Goal: Transaction & Acquisition: Purchase product/service

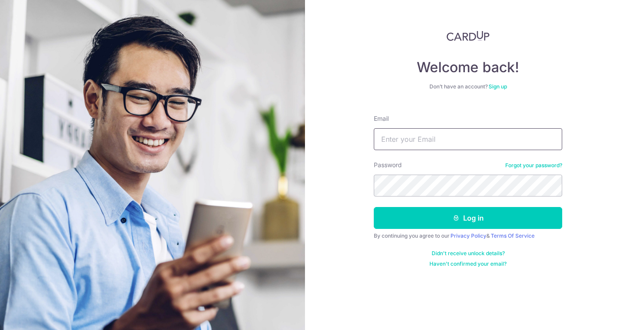
type input "hanlinyeo@gmail.com"
click at [436, 220] on button "Log in" at bounding box center [468, 218] width 188 height 22
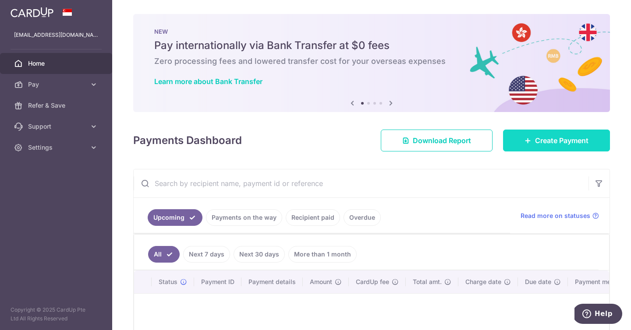
click at [541, 138] on span "Create Payment" at bounding box center [561, 140] width 53 height 11
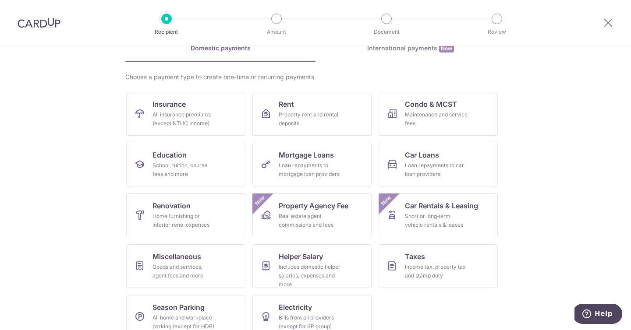
scroll to position [46, 0]
click at [307, 159] on span "Mortgage Loans" at bounding box center [306, 154] width 55 height 11
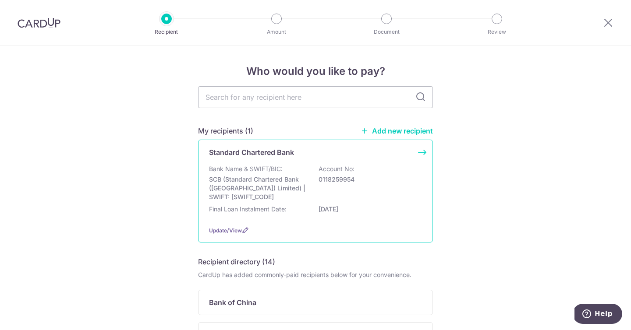
click at [351, 190] on div "Bank Name & SWIFT/BIC: SCB (Standard Chartered Bank (Singapore) Limited) | SWIF…" at bounding box center [315, 183] width 213 height 37
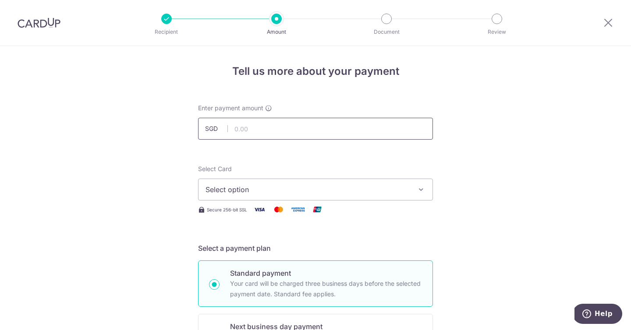
click at [288, 129] on input "text" at bounding box center [315, 129] width 235 height 22
type input "9,195.16"
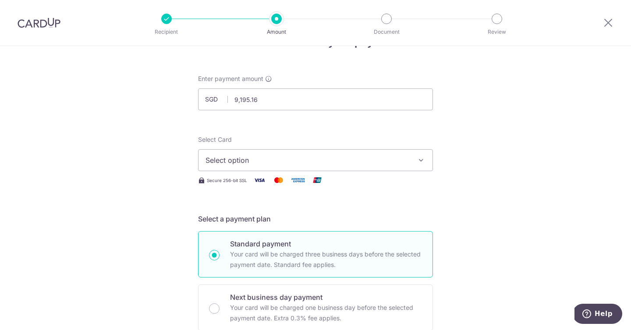
click at [239, 161] on span "Select option" at bounding box center [307, 160] width 204 height 11
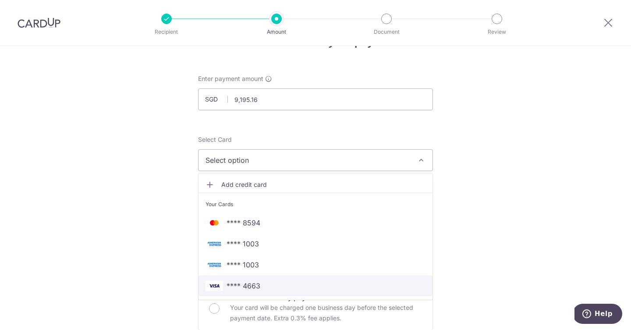
click at [251, 290] on span "**** 4663" at bounding box center [243, 286] width 34 height 11
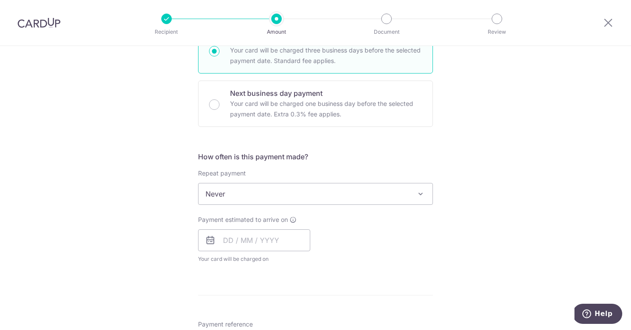
scroll to position [234, 0]
click at [217, 196] on span "Never" at bounding box center [315, 193] width 234 height 21
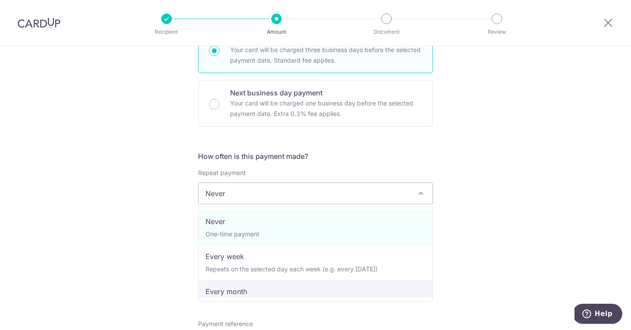
select select "3"
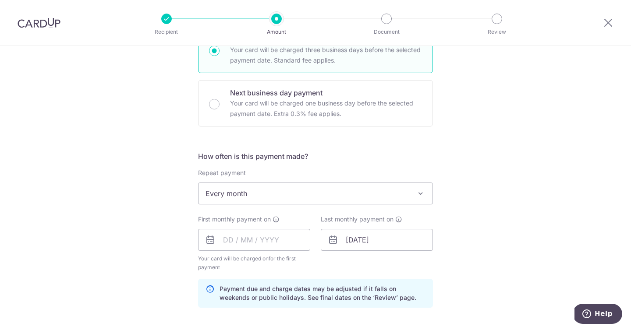
click at [162, 244] on div "Tell us more about your payment Enter payment amount SGD 9,195.16 9195.16 Selec…" at bounding box center [315, 230] width 631 height 837
click at [263, 237] on input "text" at bounding box center [254, 240] width 112 height 22
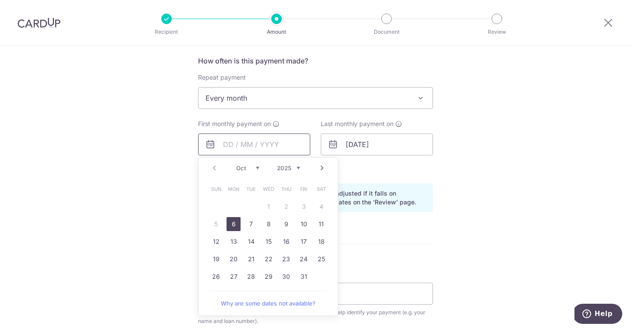
scroll to position [342, 0]
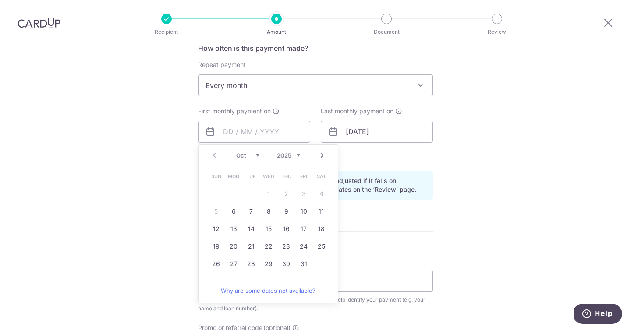
click at [207, 275] on div "Prev Next Oct Nov Dec 2025 2026 2027 2028 2029 2030 2031 2032 2033 2034 2035 Su…" at bounding box center [268, 224] width 140 height 159
click at [321, 159] on link "Next" at bounding box center [322, 155] width 11 height 11
click at [209, 156] on link "Prev" at bounding box center [214, 155] width 11 height 11
click at [304, 264] on link "31" at bounding box center [304, 264] width 14 height 14
type input "[DATE]"
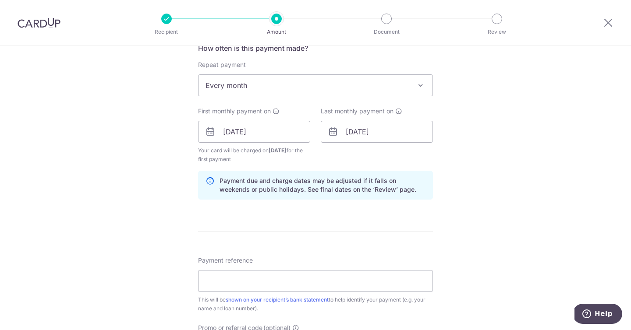
click at [118, 183] on div "Tell us more about your payment Enter payment amount SGD 9,195.16 9195.16 Selec…" at bounding box center [315, 122] width 631 height 837
click at [283, 132] on input "[DATE]" at bounding box center [254, 132] width 112 height 22
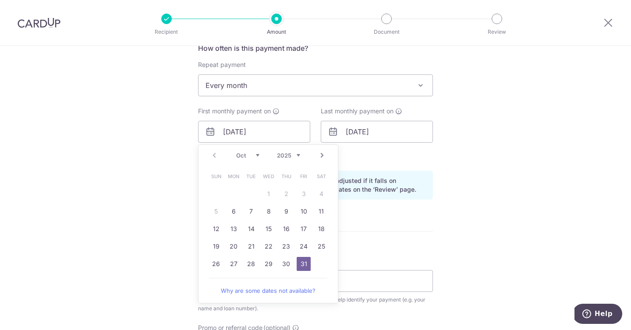
click at [164, 192] on div "Tell us more about your payment Enter payment amount SGD 9,195.16 9195.16 Selec…" at bounding box center [315, 122] width 631 height 837
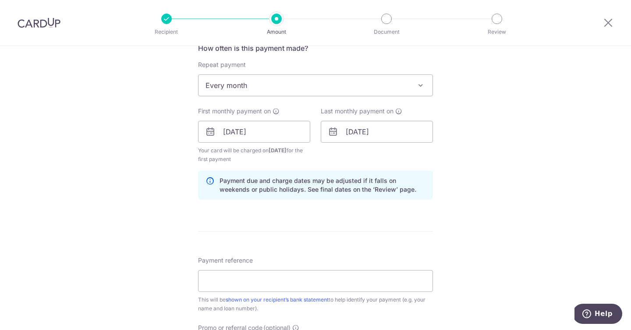
click at [164, 192] on div "Tell us more about your payment Enter payment amount SGD 9,195.16 9195.16 Selec…" at bounding box center [315, 122] width 631 height 837
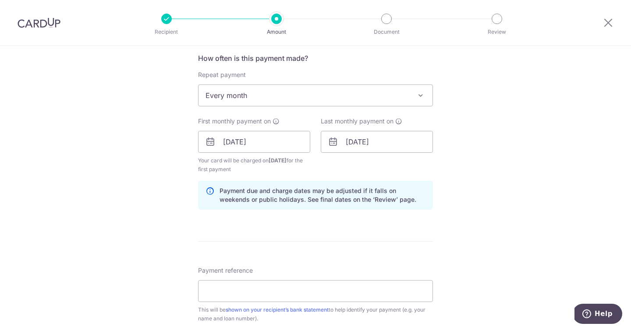
scroll to position [332, 0]
click at [386, 141] on input "01/11/2054" at bounding box center [377, 142] width 112 height 22
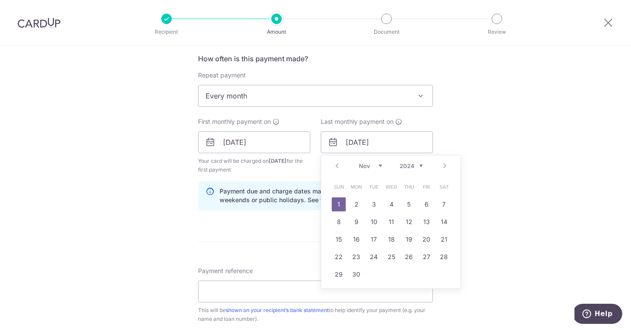
click at [409, 166] on select "2024 2025 2026 2027 2028 2029 2030 2031 2032 2033 2034 2035" at bounding box center [410, 165] width 23 height 7
click at [338, 290] on link "30" at bounding box center [339, 292] width 14 height 14
type input "[DATE]"
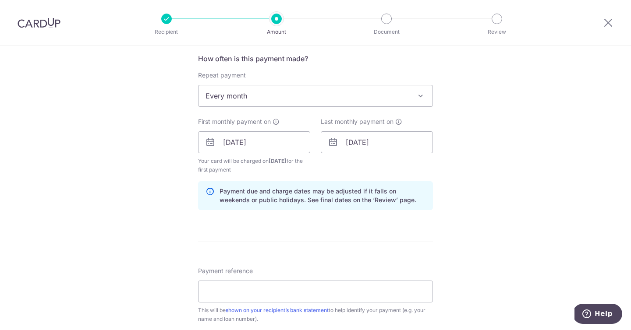
click at [148, 203] on div "Tell us more about your payment Enter payment amount SGD 9,195.16 9195.16 Selec…" at bounding box center [315, 132] width 631 height 837
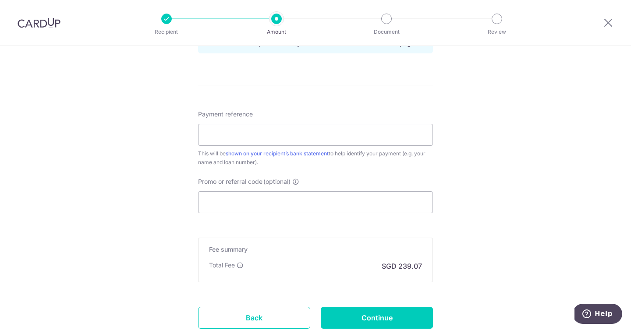
scroll to position [489, 0]
click at [235, 194] on input "Promo or referral code (optional)" at bounding box center [315, 202] width 235 height 22
type input "#"
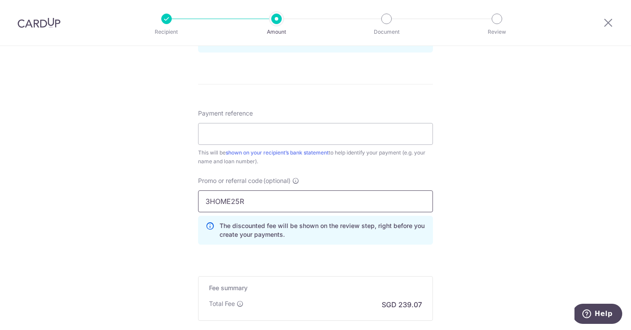
type input "3HOME25R"
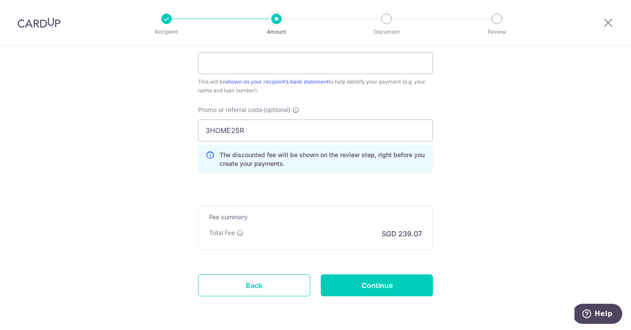
scroll to position [0, 0]
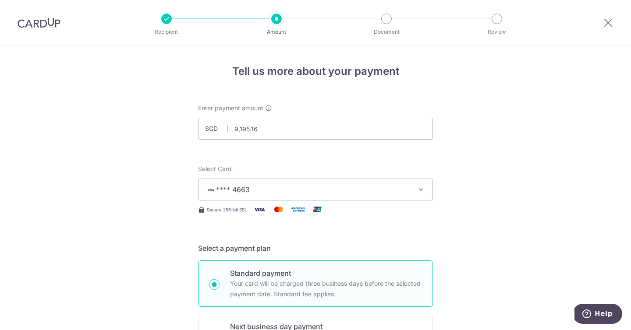
type input "9,195.16"
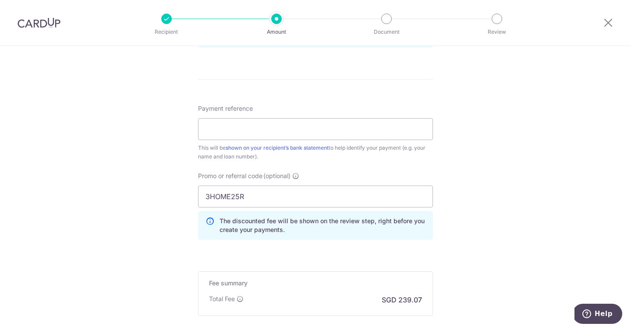
scroll to position [503, 0]
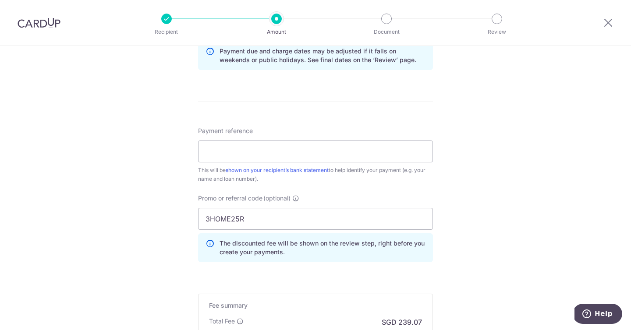
scroll to position [592, 0]
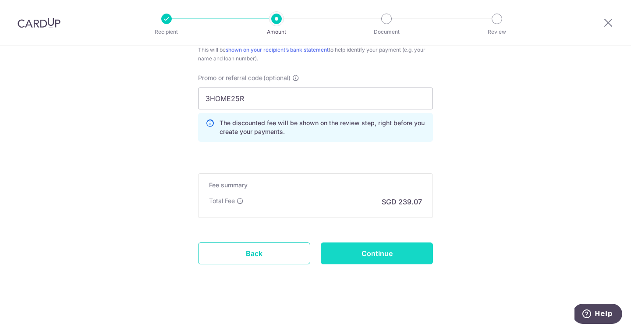
click at [382, 255] on input "Continue" at bounding box center [377, 254] width 112 height 22
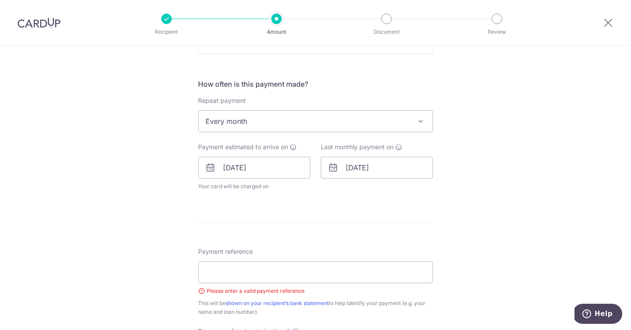
scroll to position [348, 0]
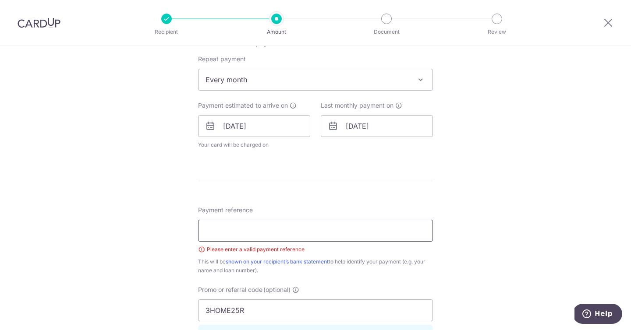
click at [275, 235] on input "Payment reference" at bounding box center [315, 231] width 235 height 22
type input "[PERSON_NAME] [PERSON_NAME]"
click at [152, 225] on div "Tell us more about your payment Enter payment amount SGD 9,195.16 9195.16 Selec…" at bounding box center [315, 120] width 631 height 844
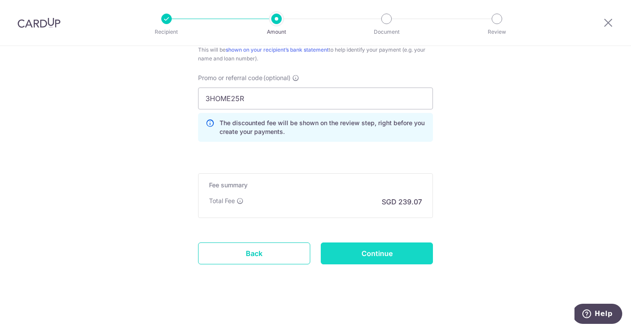
click at [367, 252] on input "Continue" at bounding box center [377, 254] width 112 height 22
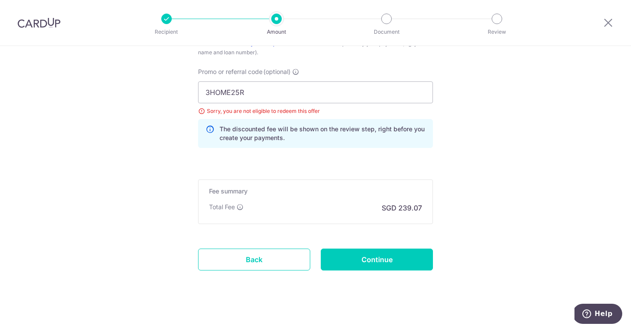
scroll to position [503, 0]
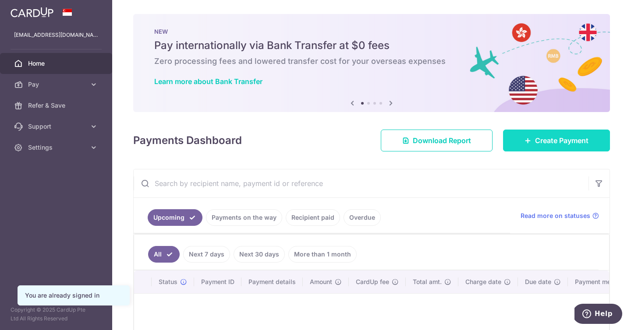
click at [545, 145] on span "Create Payment" at bounding box center [561, 140] width 53 height 11
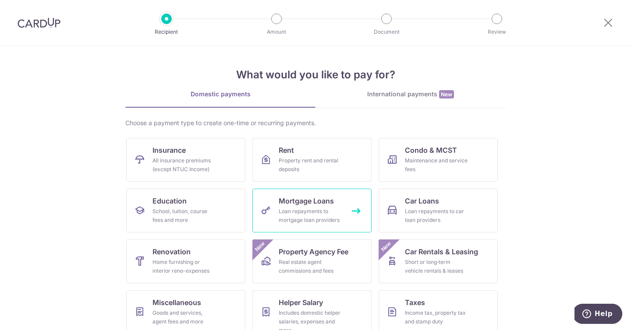
click at [321, 217] on div "Loan repayments to mortgage loan providers" at bounding box center [310, 216] width 63 height 18
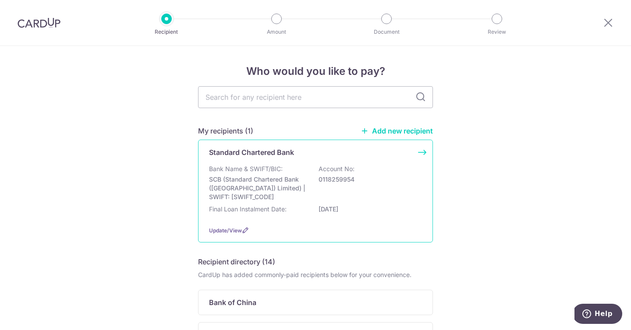
click at [270, 183] on p "SCB (Standard Chartered Bank ([GEOGRAPHIC_DATA]) Limited) | SWIFT: [SWIFT_CODE]" at bounding box center [258, 188] width 98 height 26
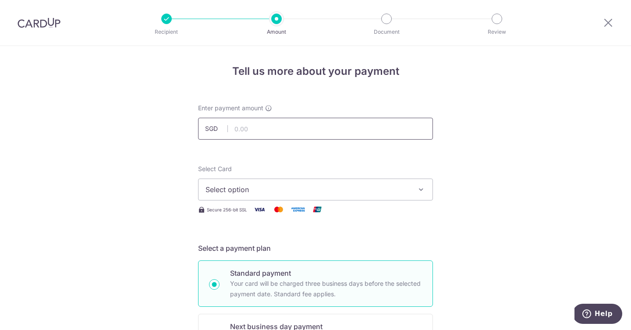
click at [273, 124] on input "text" at bounding box center [315, 129] width 235 height 22
click at [258, 191] on span "Select option" at bounding box center [307, 189] width 204 height 11
type input "9,195.16"
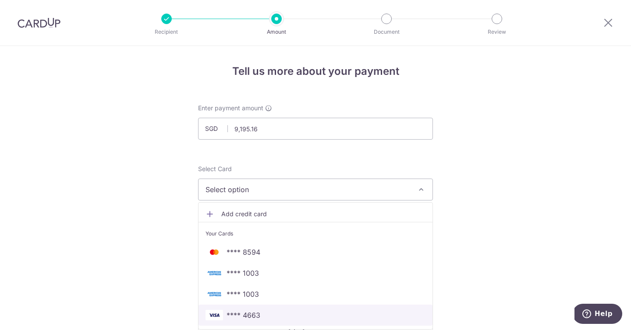
click at [258, 314] on span "**** 4663" at bounding box center [243, 315] width 34 height 11
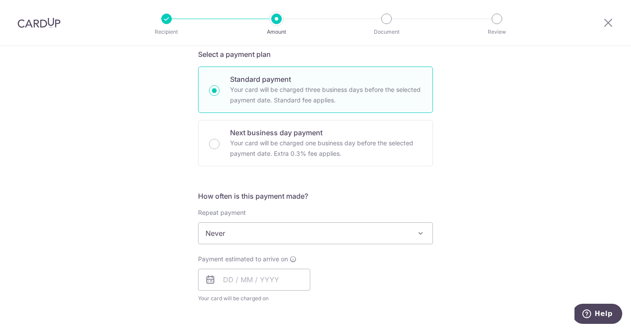
scroll to position [194, 0]
click at [226, 232] on span "Never" at bounding box center [315, 232] width 234 height 21
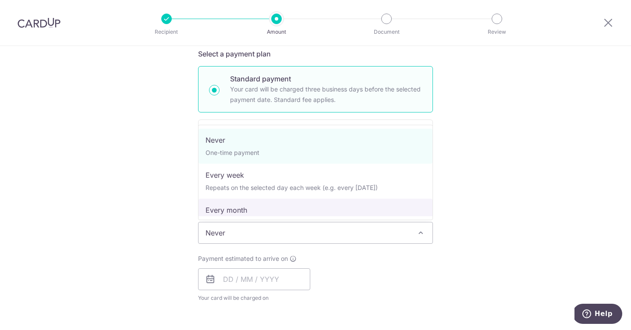
select select "3"
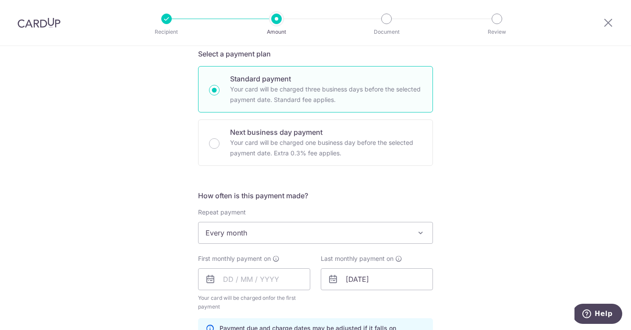
click at [152, 243] on div "Tell us more about your payment Enter payment amount SGD 9,195.16 9195.16 Selec…" at bounding box center [315, 270] width 631 height 837
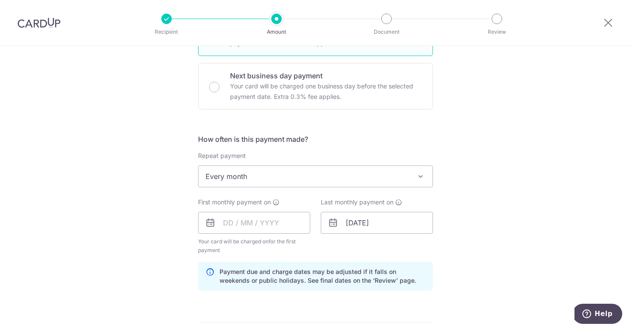
scroll to position [257, 0]
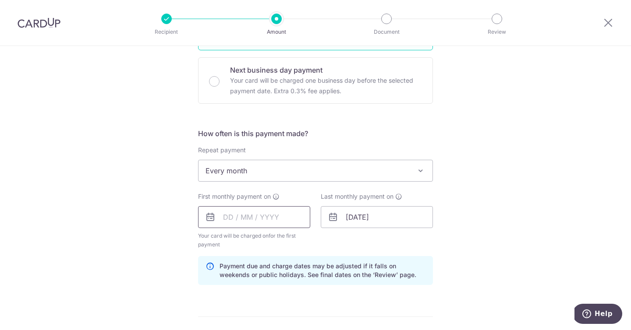
click at [279, 218] on input "text" at bounding box center [254, 217] width 112 height 22
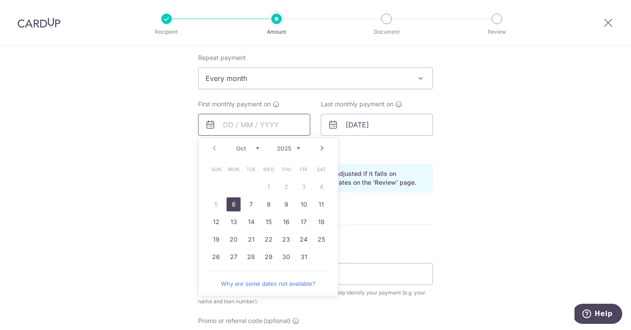
scroll to position [349, 0]
click at [307, 258] on link "31" at bounding box center [304, 257] width 14 height 14
type input "31/10/2025"
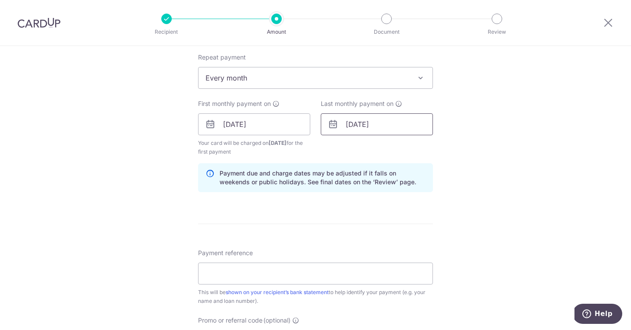
click at [385, 123] on input "01/11/2054" at bounding box center [377, 124] width 112 height 22
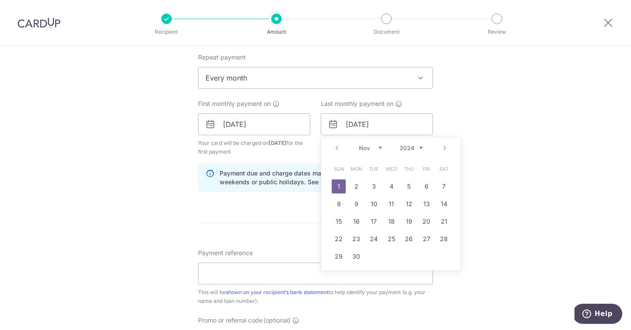
click at [444, 151] on div "Prev Next Jan Feb Mar Apr May Jun Jul Aug Sep Oct Nov Dec 2024 2025 2026 2027 2…" at bounding box center [390, 148] width 139 height 21
click at [444, 149] on div "Prev Next Jan Feb Mar Apr May Jun Jul Aug Sep Oct Nov Dec 2024 2025 2026 2027 2…" at bounding box center [390, 148] width 139 height 21
click at [444, 156] on div "Prev Next Jan Feb Mar Apr May Jun Jul Aug Sep Oct Nov Dec 2024 2025 2026 2027 2…" at bounding box center [390, 148] width 139 height 21
click at [506, 182] on div "Tell us more about your payment Enter payment amount SGD 9,195.16 9195.16 Selec…" at bounding box center [315, 114] width 631 height 837
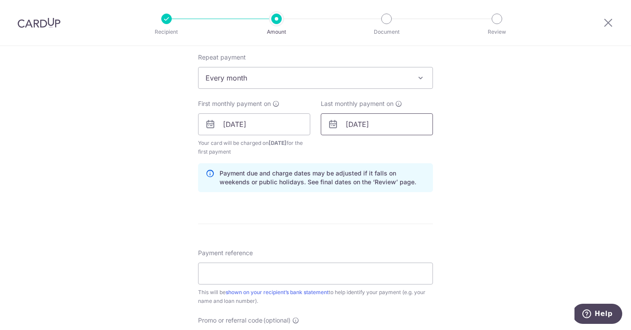
click at [370, 126] on input "01/11/2054" at bounding box center [377, 124] width 112 height 22
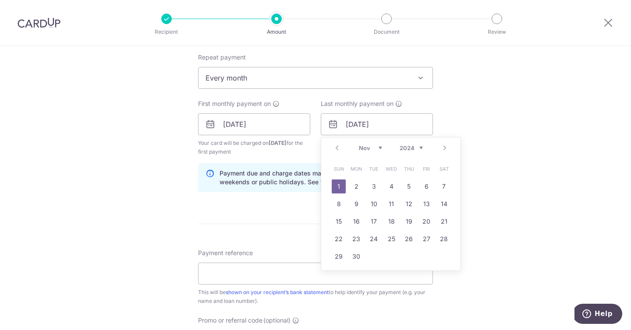
click at [416, 148] on select "2024 2025 2026 2027 2028 2029 2030 2031 2032 2033 2034 2035" at bounding box center [410, 148] width 23 height 7
click at [374, 147] on select "Jan Feb Mar Apr May Jun Jul Aug Sep Oct Nov Dec" at bounding box center [370, 148] width 23 height 7
click at [444, 258] on link "31" at bounding box center [444, 257] width 14 height 14
type input "31/01/2026"
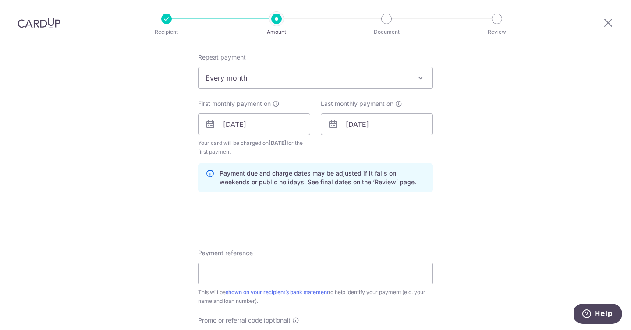
click at [491, 206] on div "Tell us more about your payment Enter payment amount SGD 9,195.16 9195.16 Selec…" at bounding box center [315, 114] width 631 height 837
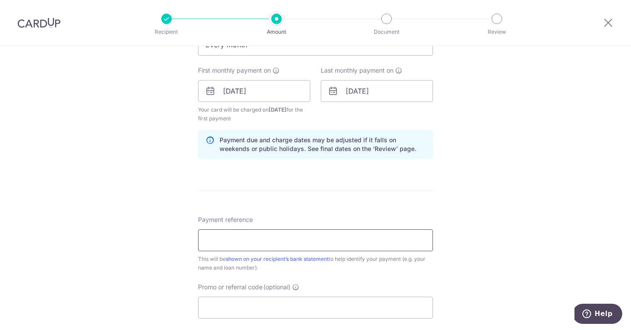
click at [364, 236] on input "Payment reference" at bounding box center [315, 240] width 235 height 22
type input "[PERSON_NAME] [PERSON_NAME]"
click at [152, 226] on div "Tell us more about your payment Enter payment amount SGD 9,195.16 9195.16 Selec…" at bounding box center [315, 81] width 631 height 837
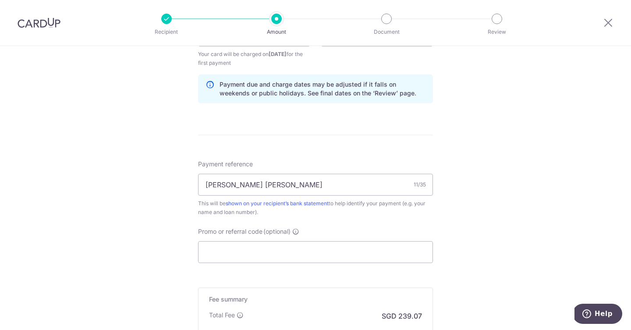
scroll to position [439, 0]
click at [217, 250] on input "Promo or referral code (optional)" at bounding box center [315, 252] width 235 height 22
paste input "REC185"
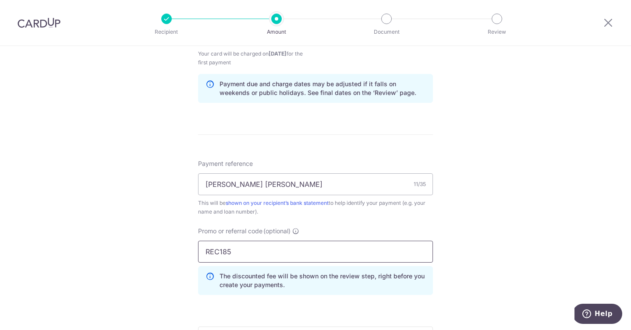
type input "REC185"
click at [152, 249] on div "Tell us more about your payment Enter payment amount SGD 9,195.16 9195.16 Selec…" at bounding box center [315, 45] width 631 height 876
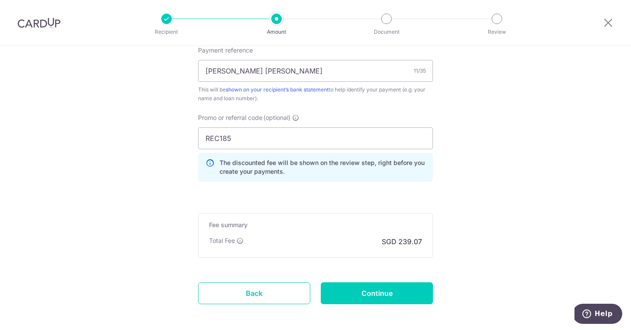
scroll to position [555, 0]
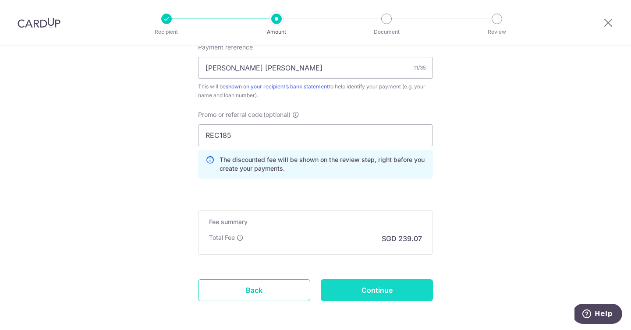
click at [378, 292] on input "Continue" at bounding box center [377, 290] width 112 height 22
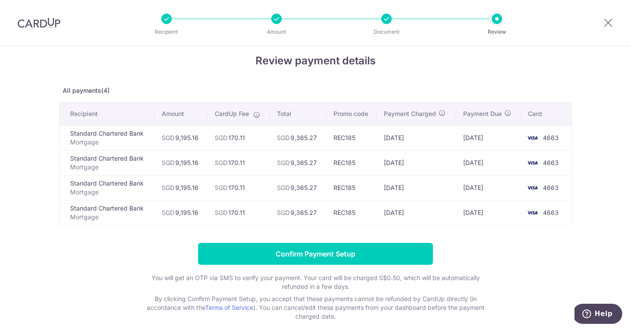
scroll to position [10, 0]
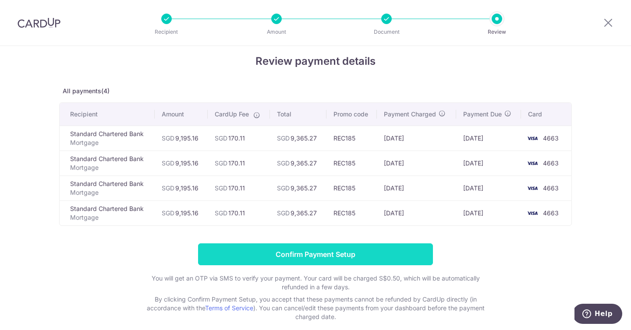
click at [325, 252] on input "Confirm Payment Setup" at bounding box center [315, 255] width 235 height 22
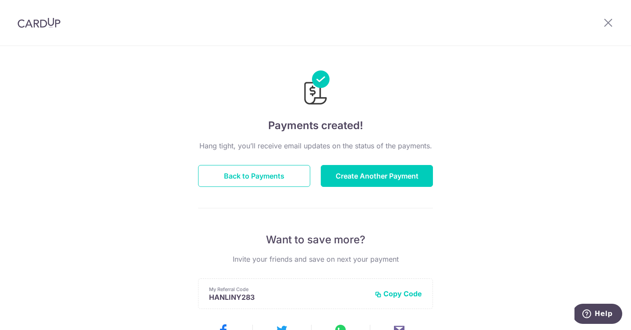
click at [499, 59] on div "Payments created! Hang tight, you’ll receive email updates on the status of the…" at bounding box center [315, 280] width 631 height 468
click at [139, 141] on div "Payments created! Hang tight, you’ll receive email updates on the status of the…" at bounding box center [315, 280] width 631 height 468
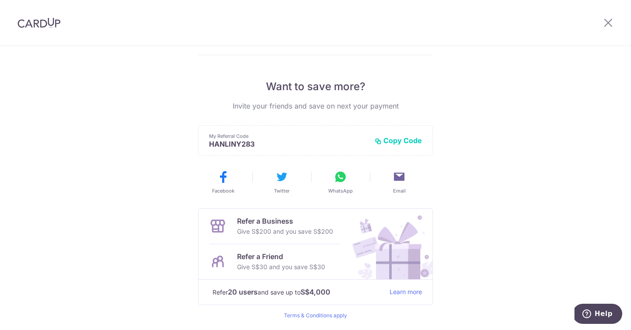
scroll to position [184, 0]
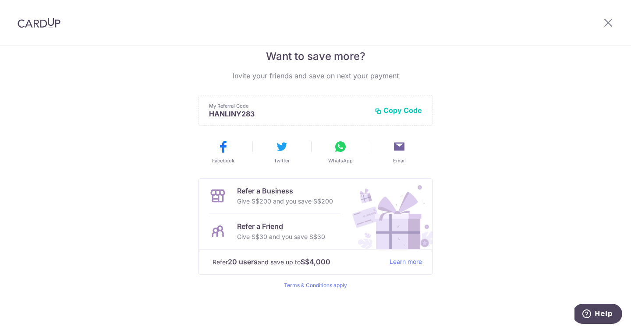
click at [33, 20] on img at bounding box center [39, 23] width 43 height 11
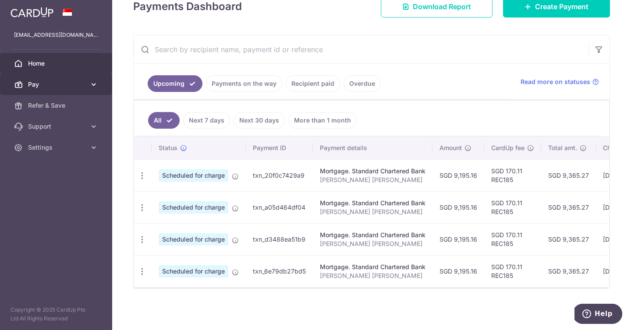
click at [95, 84] on icon at bounding box center [93, 84] width 9 height 9
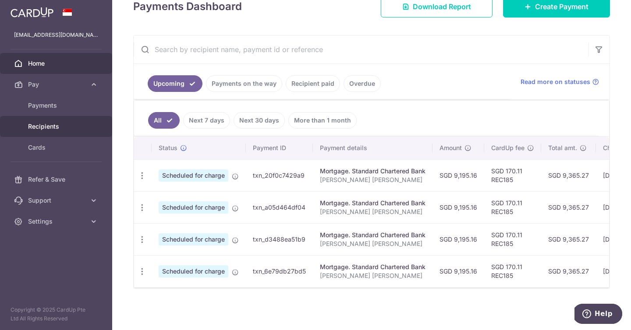
click at [54, 125] on span "Recipients" at bounding box center [57, 126] width 58 height 9
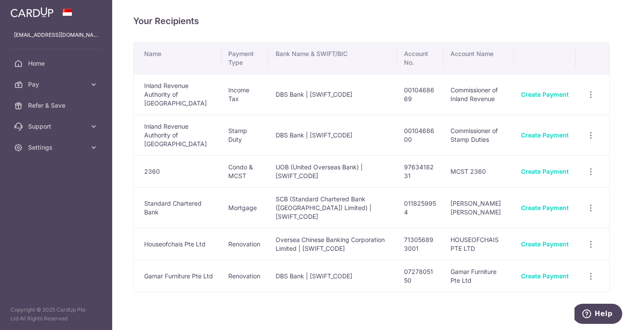
click at [382, 300] on div "Your Recipients Name Payment Type Bank Name & SWIFT/BIC Account No. Account Nam…" at bounding box center [371, 165] width 519 height 330
